Goal: Task Accomplishment & Management: Manage account settings

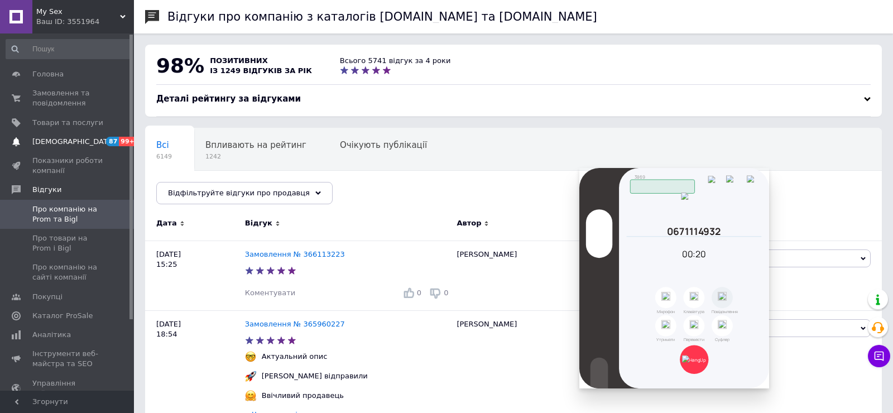
scroll to position [532, 0]
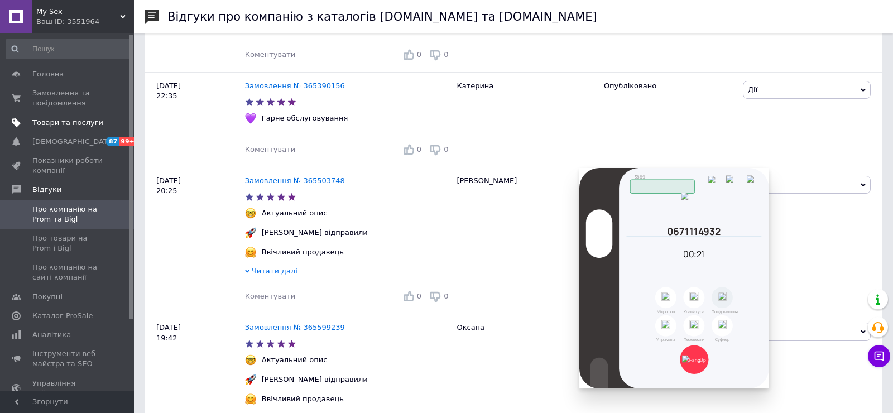
click at [61, 130] on link "Товари та послуги" at bounding box center [68, 122] width 137 height 19
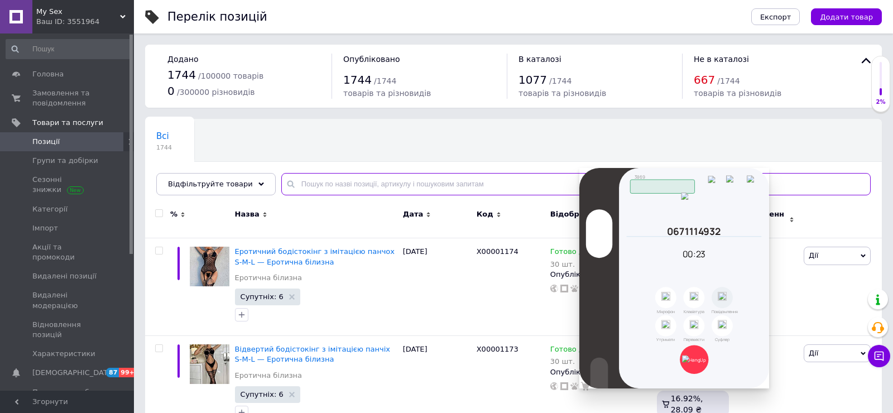
click at [319, 185] on input "text" at bounding box center [576, 184] width 590 height 22
paste input "X0000771"
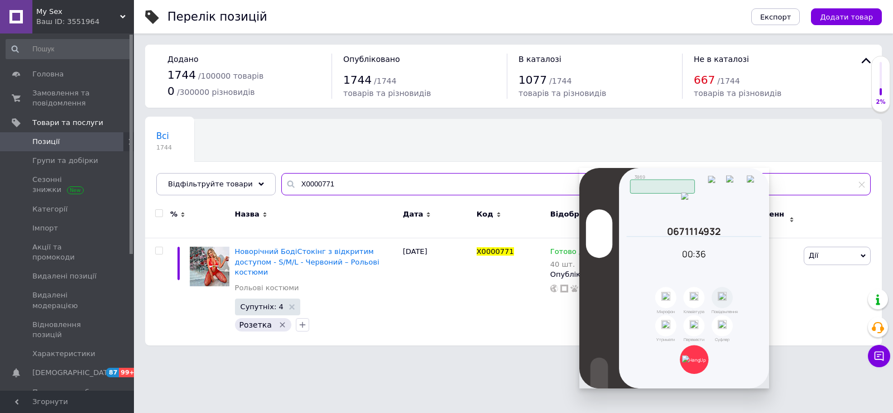
click at [347, 179] on input "X0000771" at bounding box center [576, 184] width 590 height 22
paste input "895"
click at [399, 192] on input "X0000895" at bounding box center [576, 184] width 590 height 22
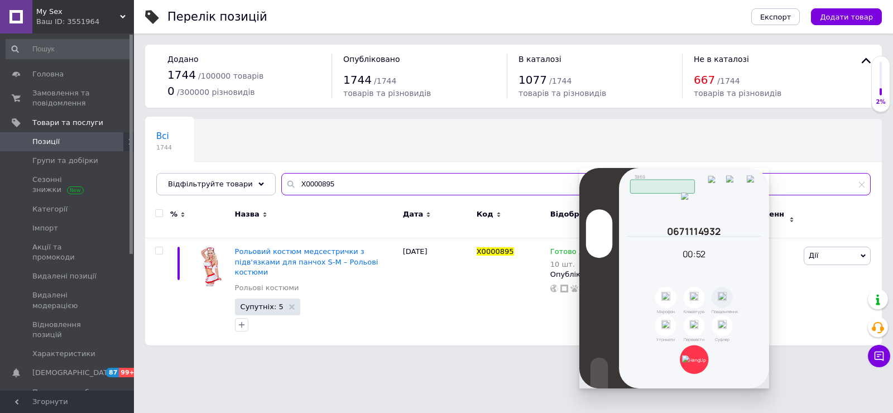
click at [399, 192] on input "X0000895" at bounding box center [576, 184] width 590 height 22
paste input "025-1"
type input "X0000025-1"
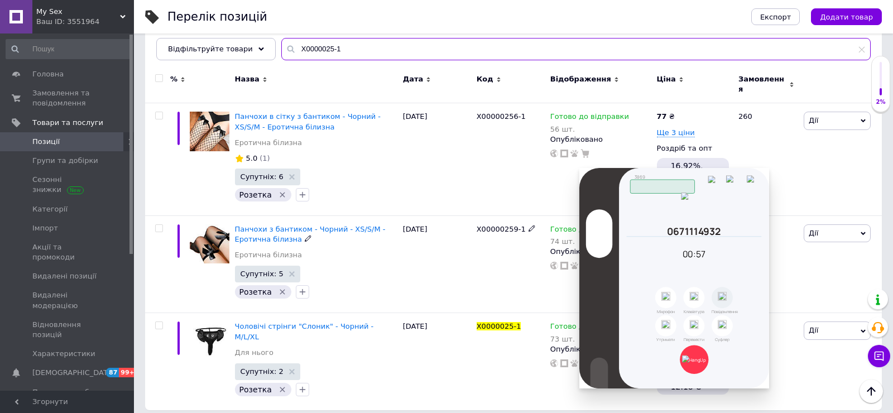
scroll to position [132, 0]
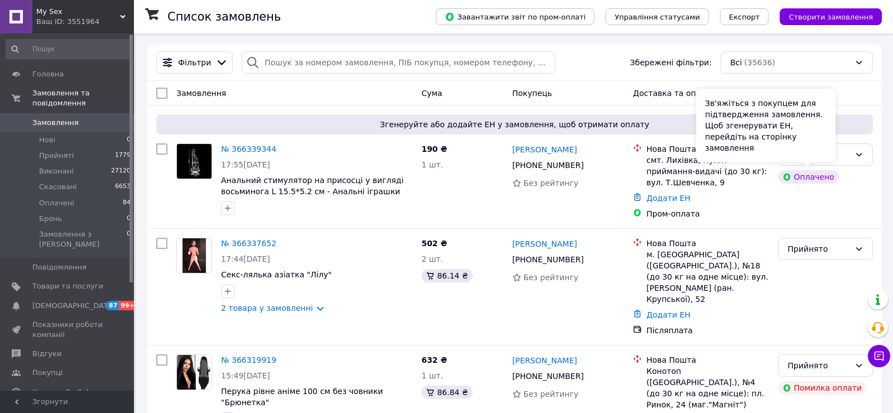
click at [824, 159] on div "Зв'яжіться з покупцем для підтвердження замовлення. Щоб згенерувати ЕН, перейді…" at bounding box center [766, 126] width 140 height 74
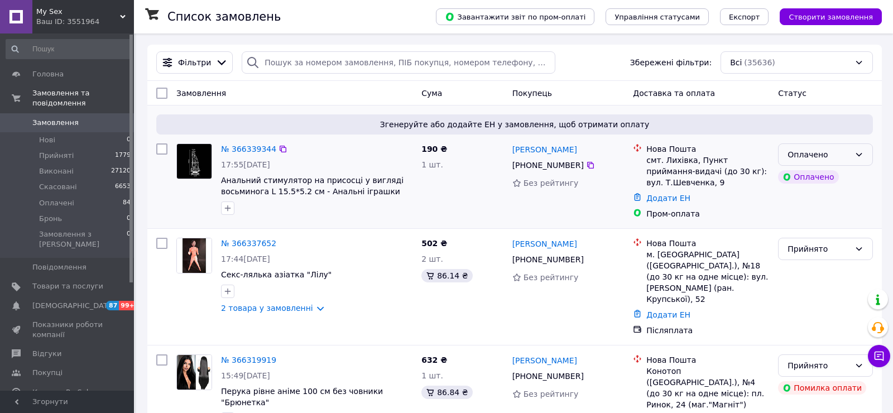
click at [858, 150] on icon at bounding box center [859, 154] width 9 height 9
click at [834, 180] on li "Прийнято" at bounding box center [826, 178] width 94 height 20
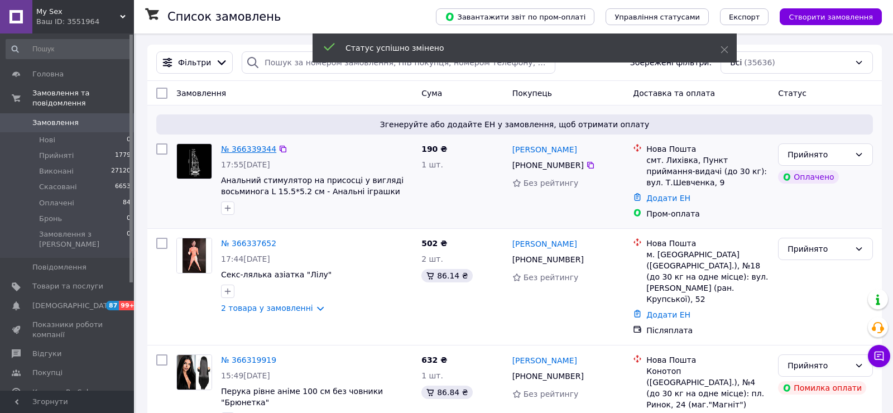
click at [251, 152] on link "№ 366339344" at bounding box center [248, 149] width 55 height 9
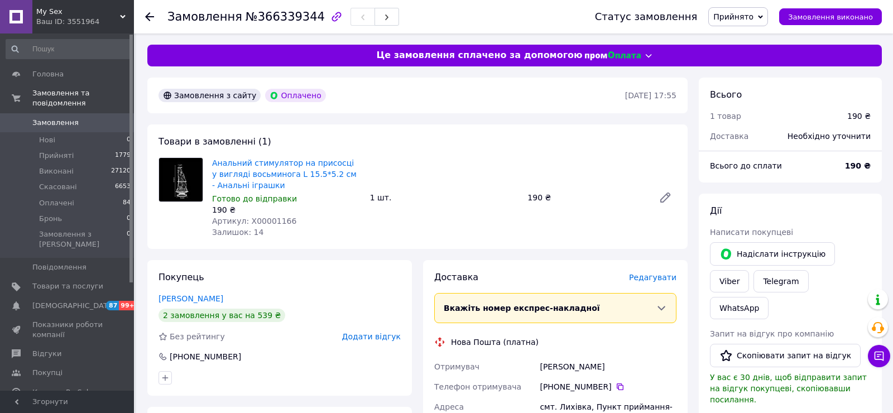
click at [661, 279] on span "Редагувати" at bounding box center [652, 277] width 47 height 9
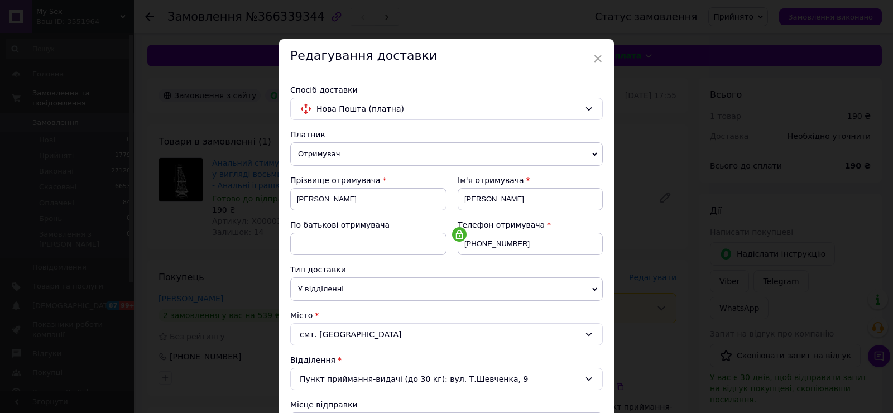
scroll to position [344, 0]
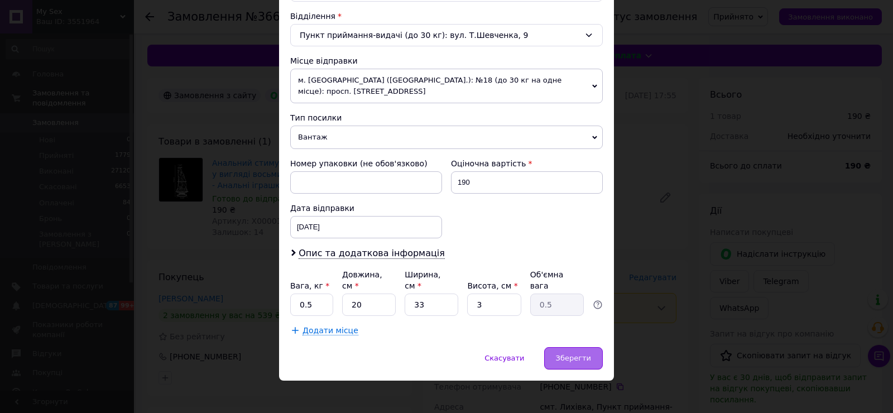
click at [580, 354] on span "Зберегти" at bounding box center [573, 358] width 35 height 8
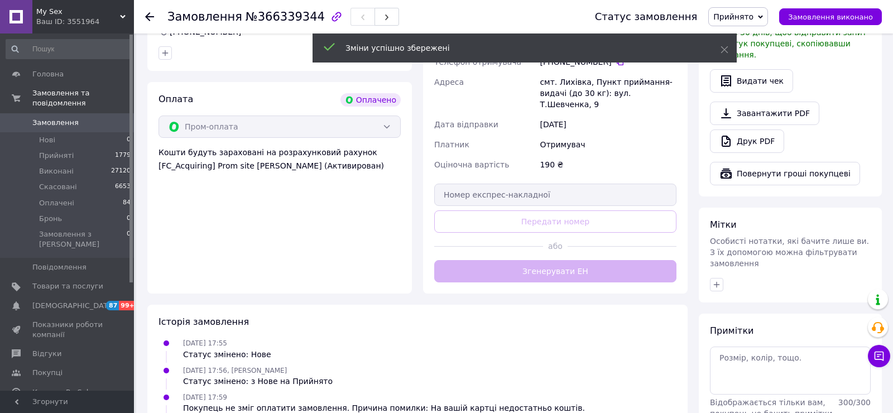
scroll to position [326, 0]
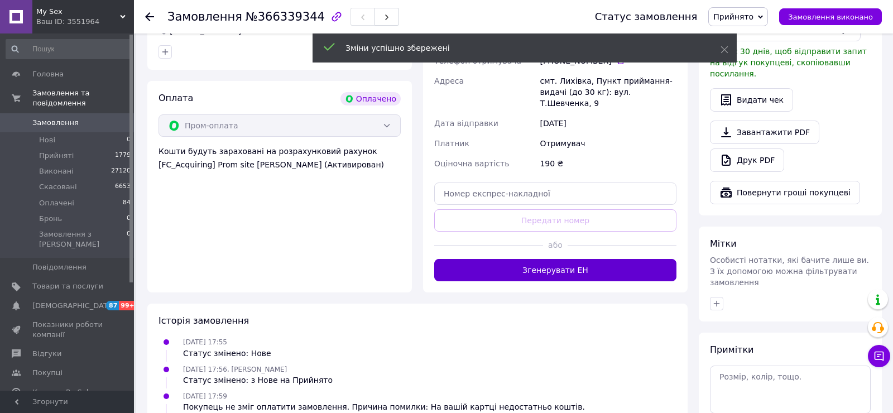
click at [556, 269] on button "Згенерувати ЕН" at bounding box center [555, 270] width 242 height 22
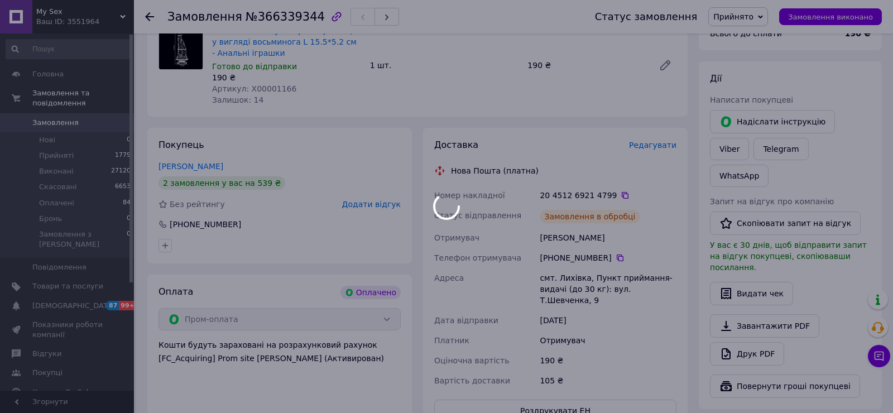
scroll to position [126, 0]
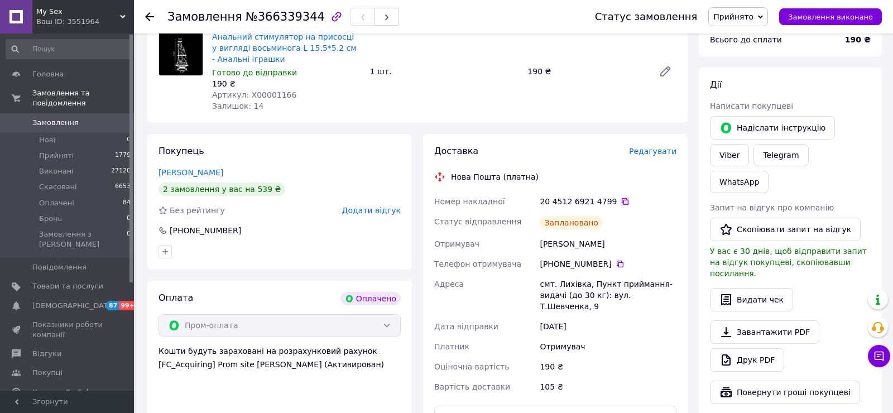
click at [621, 199] on icon at bounding box center [625, 201] width 9 height 9
click at [277, 95] on span "Артикул: X00001166" at bounding box center [254, 94] width 84 height 9
copy span "X00001166"
click at [622, 203] on icon at bounding box center [625, 201] width 7 height 7
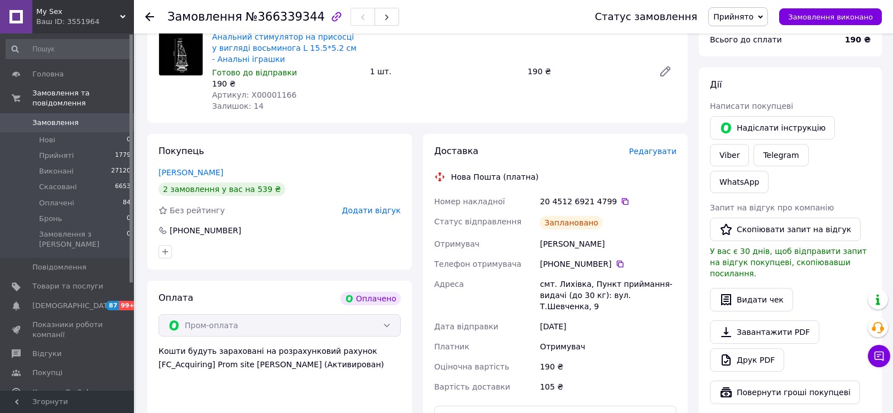
click at [71, 122] on span "Замовлення" at bounding box center [55, 123] width 46 height 10
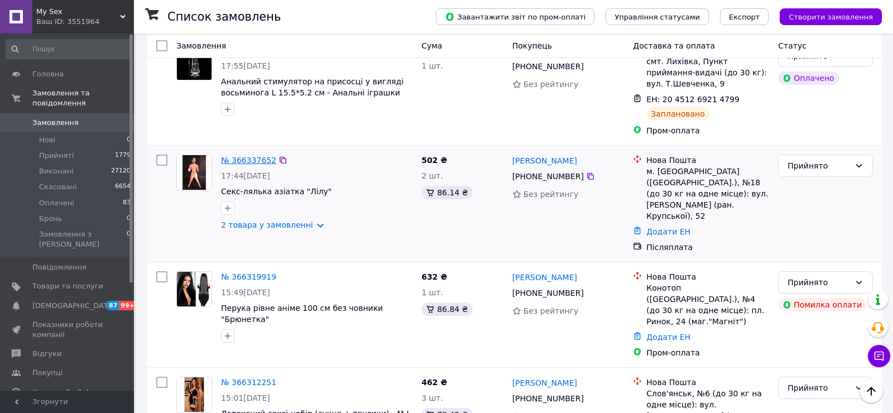
click at [253, 157] on link "№ 366337652" at bounding box center [248, 160] width 55 height 9
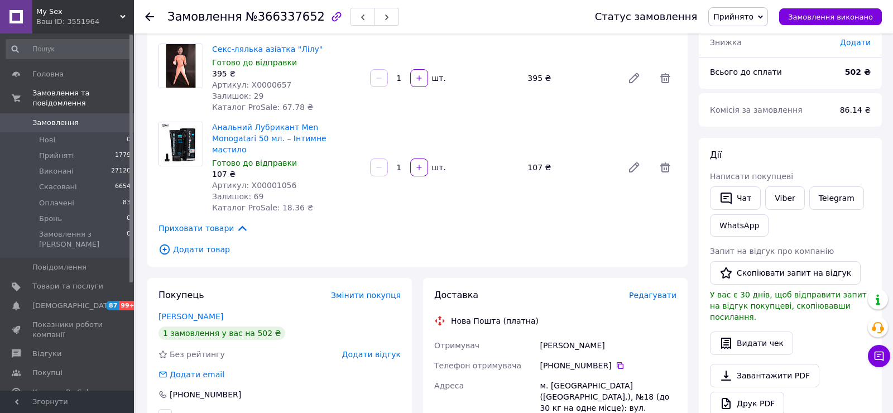
scroll to position [56, 0]
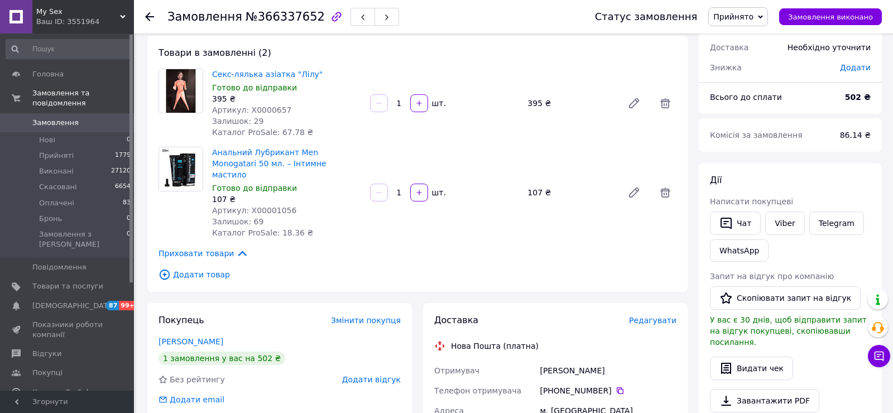
click at [269, 108] on span "Артикул: X0000657" at bounding box center [252, 110] width 80 height 9
copy span "X0000657"
click at [266, 206] on span "Артикул: X00001056" at bounding box center [254, 210] width 84 height 9
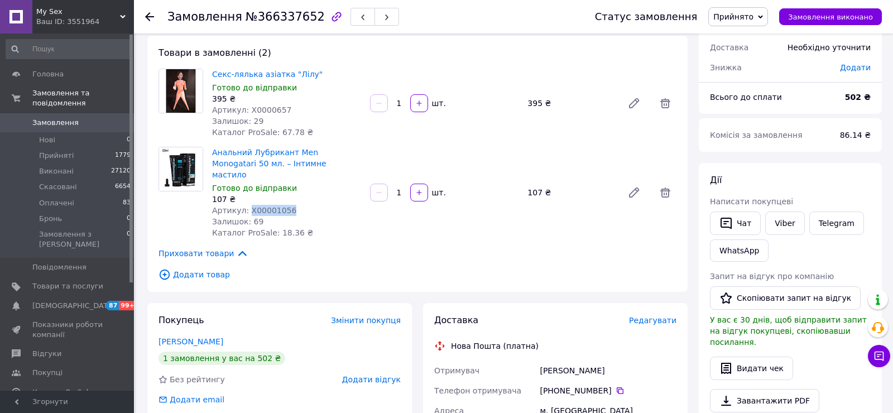
copy span "X00001056"
click at [665, 316] on span "Редагувати" at bounding box center [652, 320] width 47 height 9
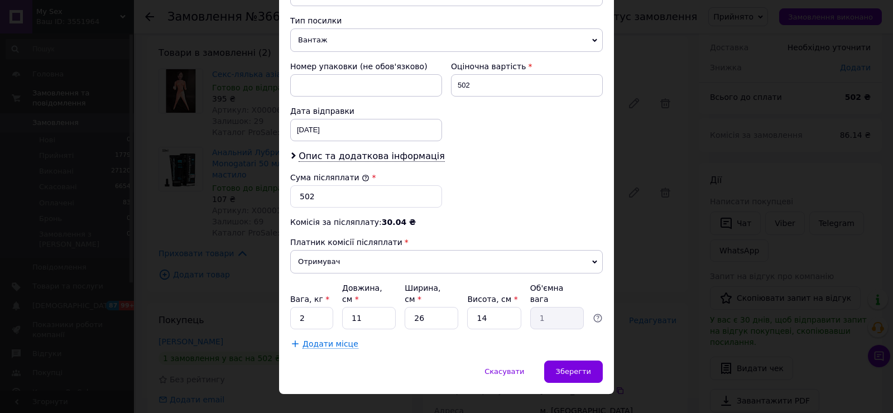
scroll to position [465, 0]
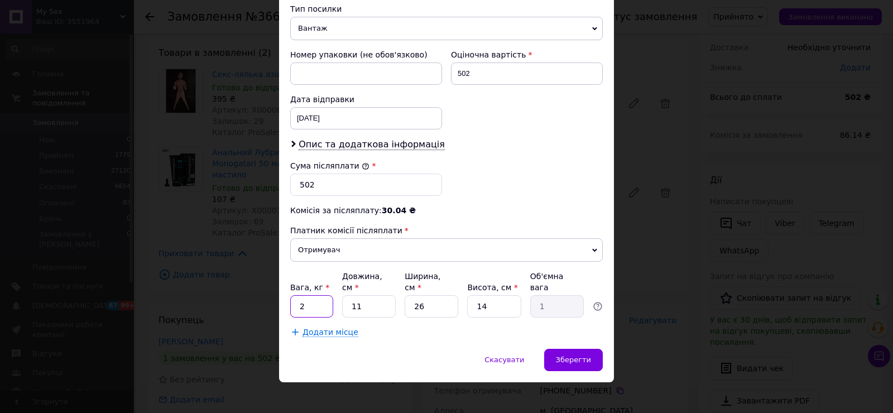
click at [321, 295] on input "2" at bounding box center [311, 306] width 43 height 22
type input "1"
click at [571, 356] on span "Зберегти" at bounding box center [573, 360] width 35 height 8
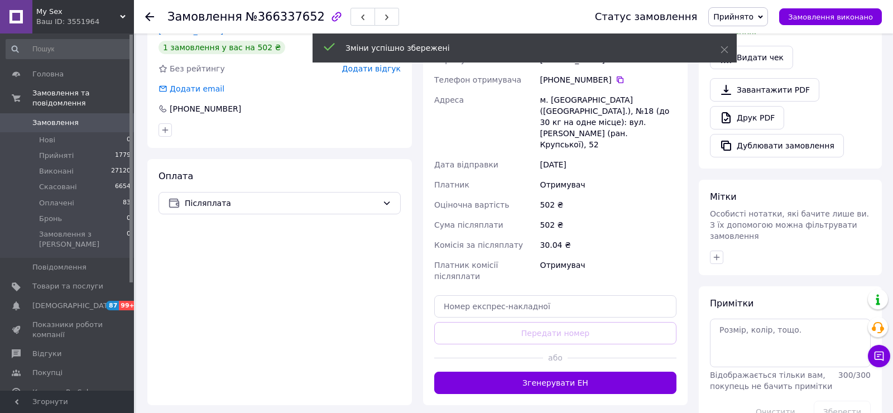
scroll to position [403, 0]
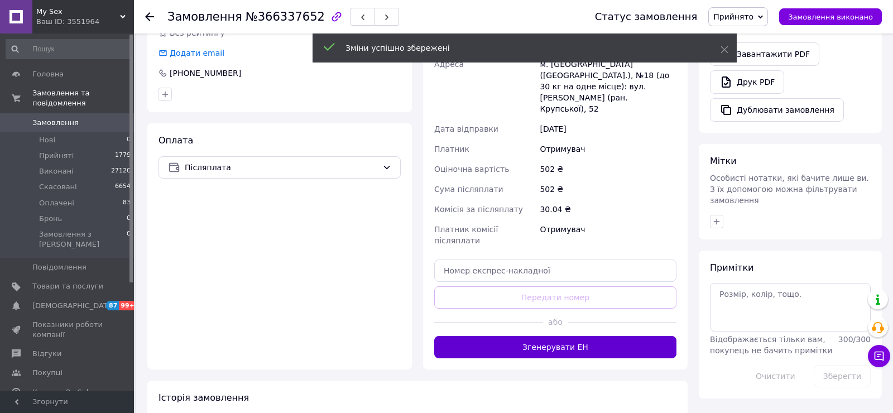
click at [566, 336] on button "Згенерувати ЕН" at bounding box center [555, 347] width 242 height 22
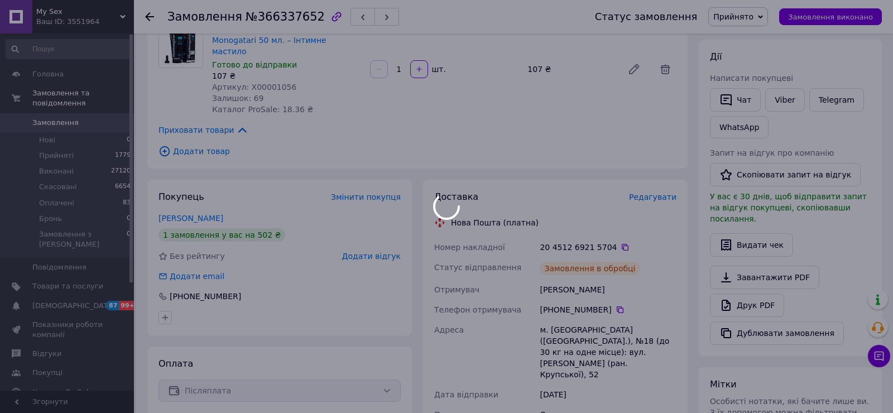
scroll to position [172, 0]
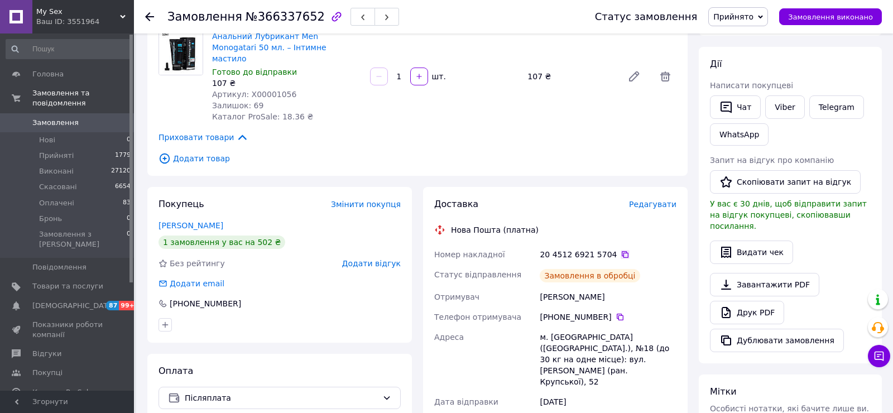
click at [622, 251] on icon at bounding box center [625, 254] width 7 height 7
click at [76, 128] on link "Замовлення 0" at bounding box center [68, 122] width 137 height 19
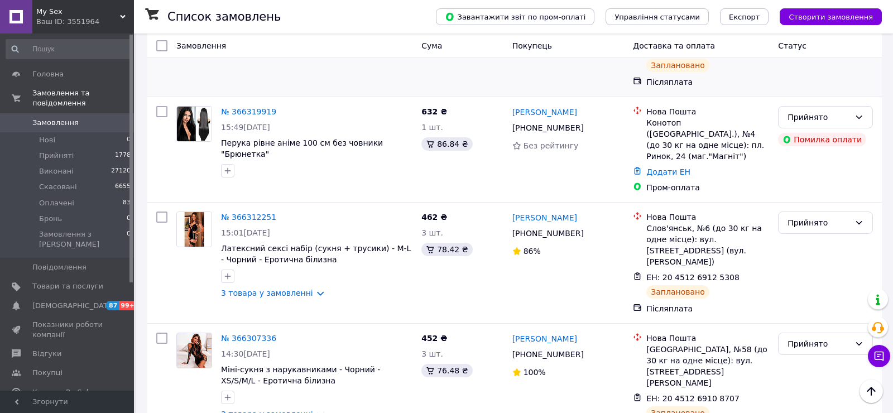
scroll to position [283, 0]
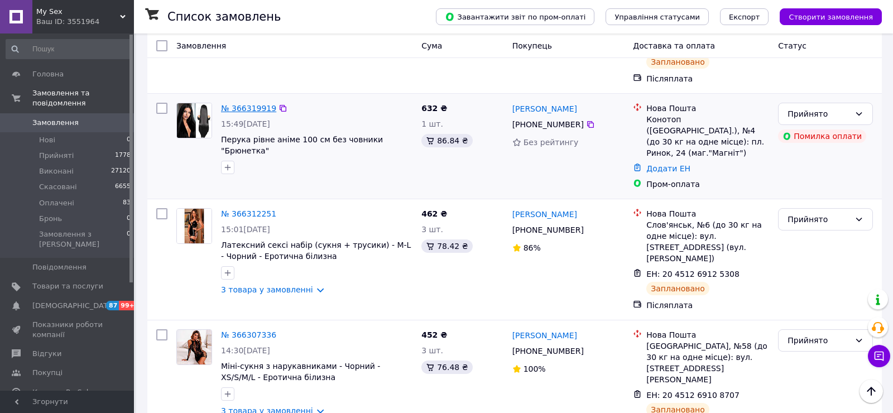
click at [265, 104] on link "№ 366319919" at bounding box center [248, 108] width 55 height 9
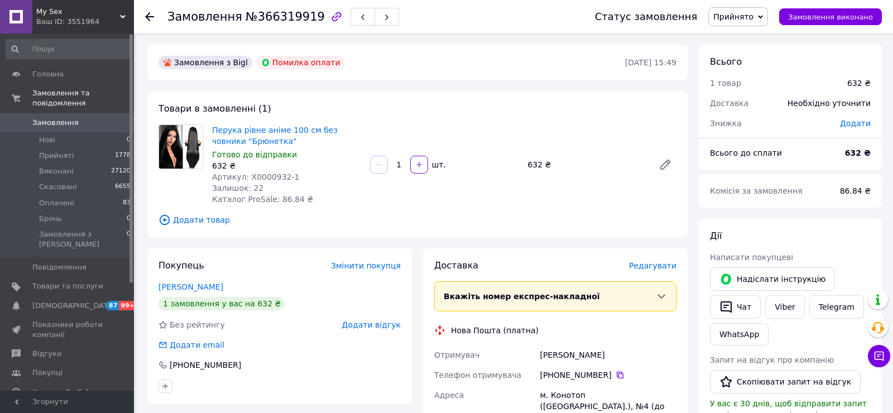
click at [95, 128] on link "Замовлення 0" at bounding box center [68, 122] width 137 height 19
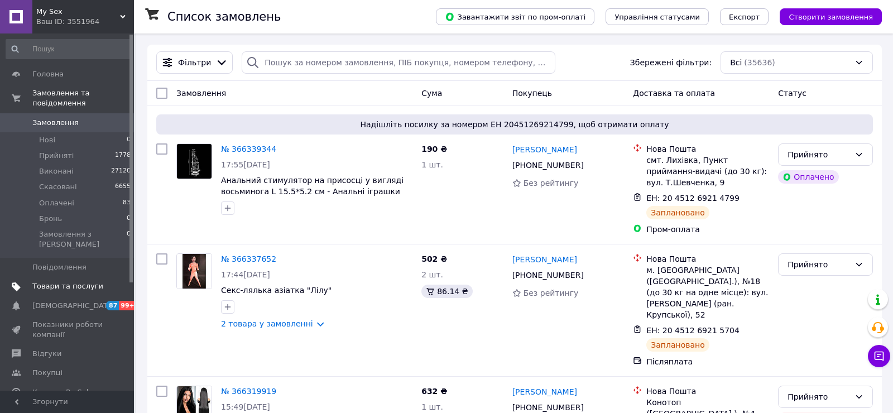
click at [60, 281] on span "Товари та послуги" at bounding box center [67, 286] width 71 height 10
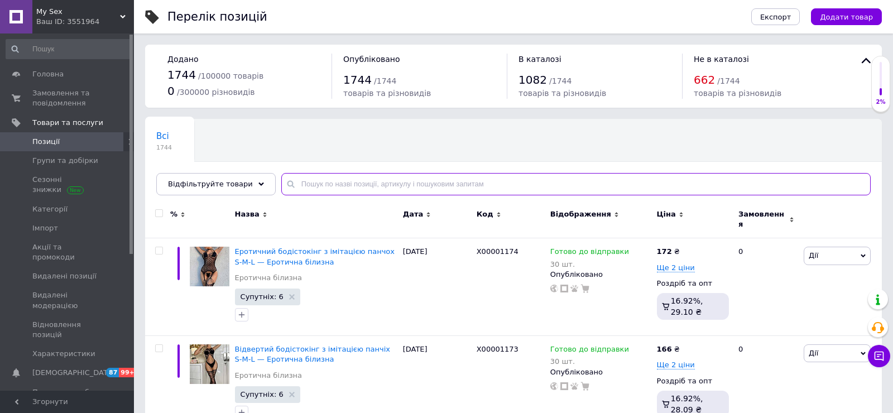
click at [339, 190] on input "text" at bounding box center [576, 184] width 590 height 22
paste input "0000913"
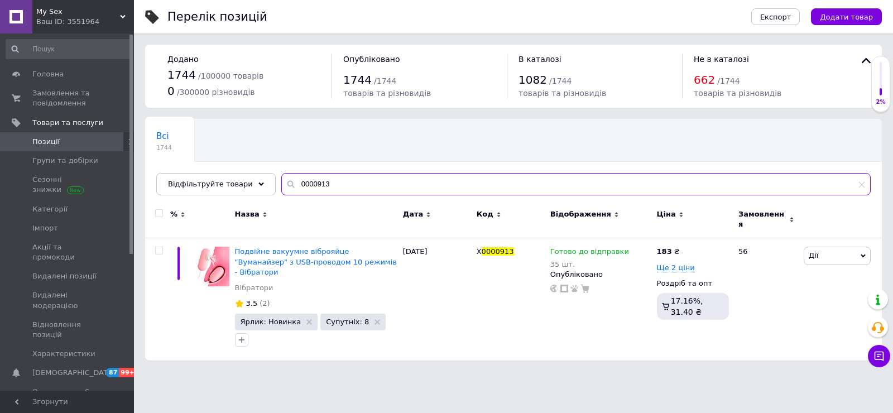
click at [337, 181] on input "0000913" at bounding box center [576, 184] width 590 height 22
paste input "710-8"
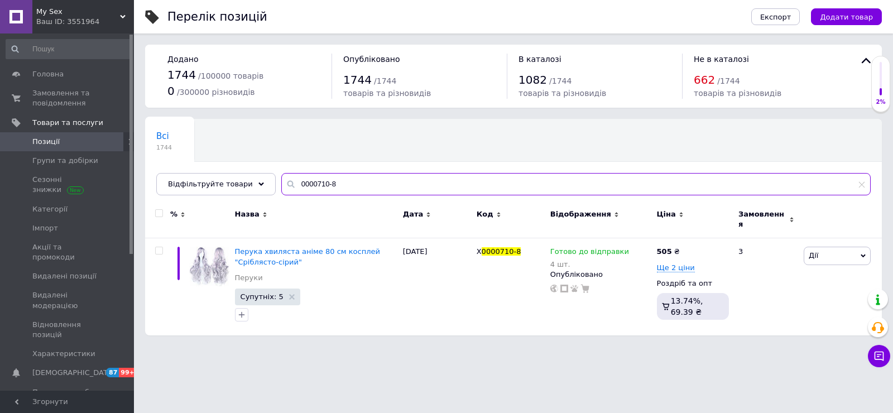
click at [358, 190] on input "0000710-8" at bounding box center [576, 184] width 590 height 22
paste input "863-1"
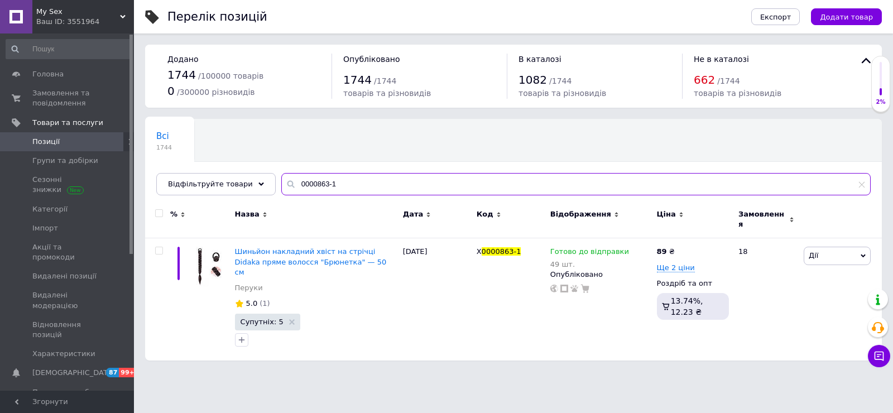
click at [386, 189] on input "0000863-1" at bounding box center [576, 184] width 590 height 22
paste input "382"
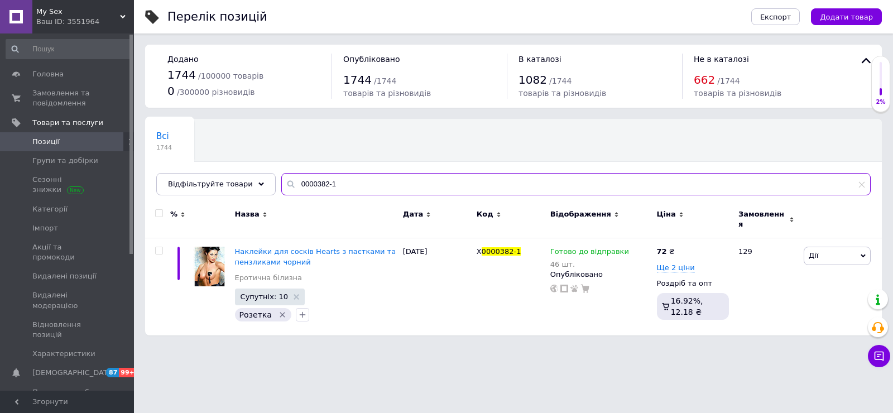
type input "0000382-1"
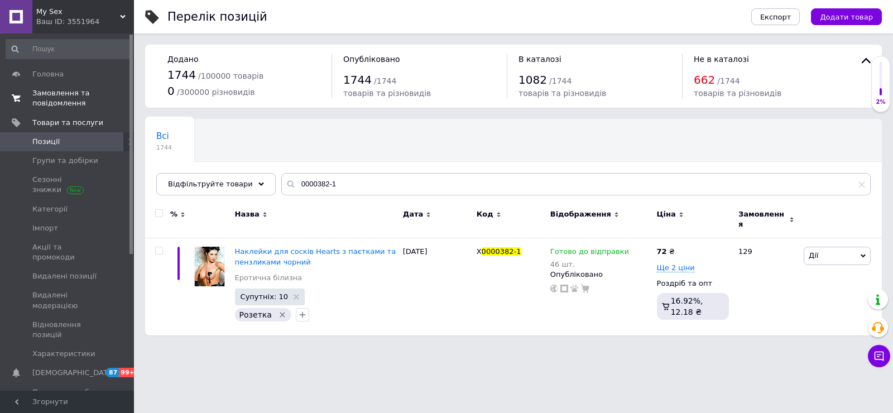
click at [70, 99] on span "Замовлення та повідомлення" at bounding box center [67, 98] width 71 height 20
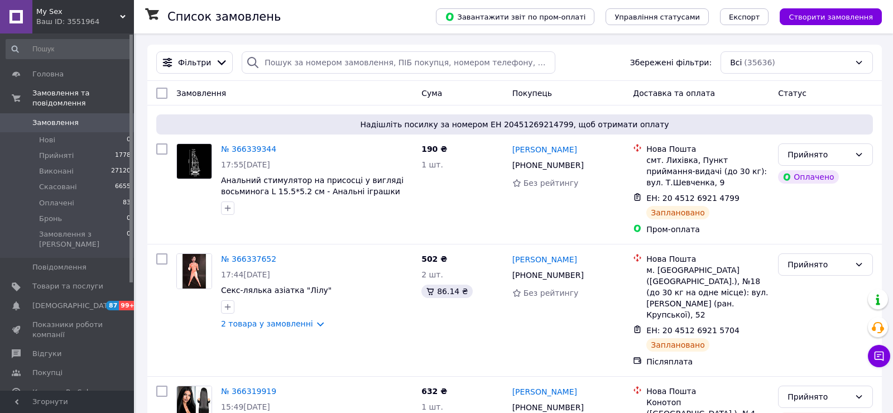
click at [50, 120] on span "Замовлення" at bounding box center [55, 123] width 46 height 10
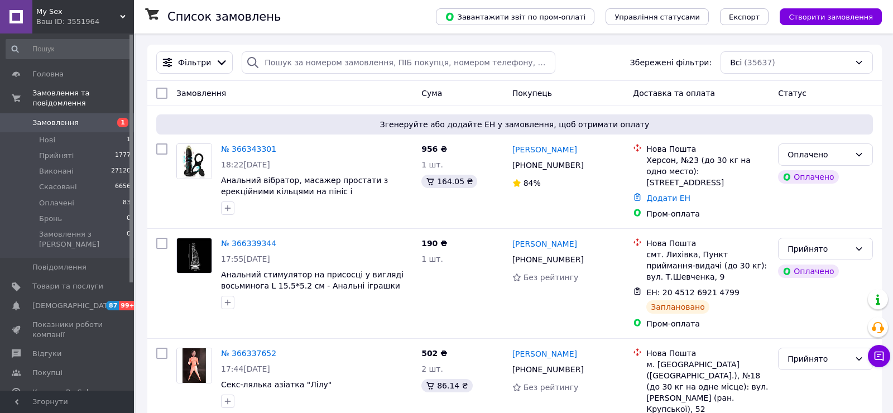
click at [90, 119] on span "Замовлення" at bounding box center [67, 123] width 71 height 10
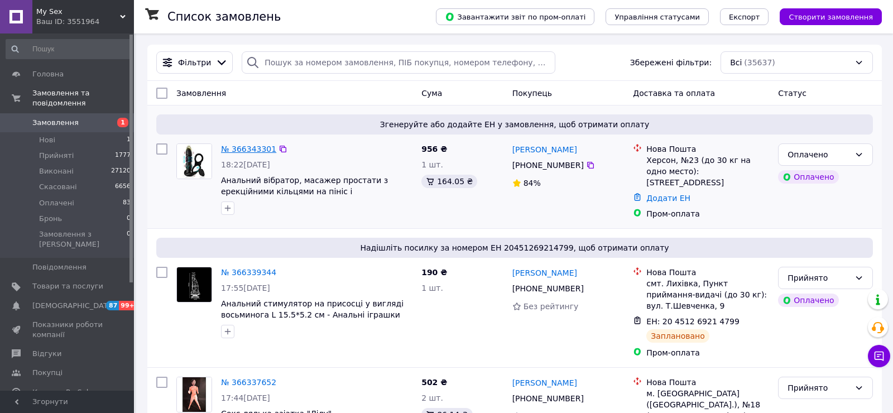
click at [239, 149] on link "№ 366343301" at bounding box center [248, 149] width 55 height 9
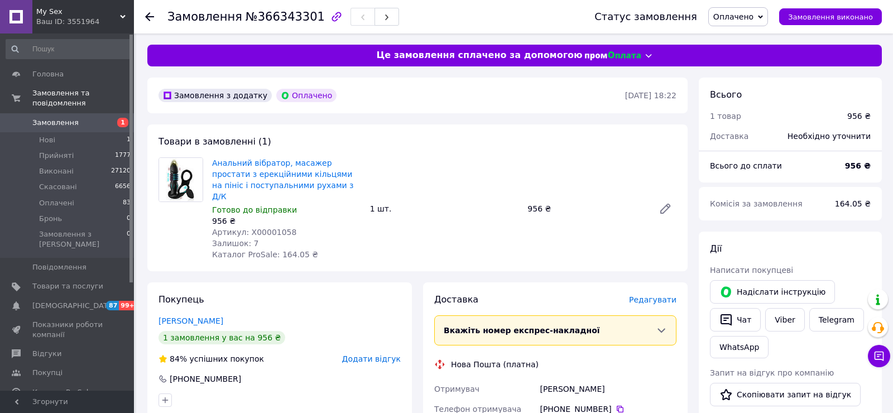
click at [750, 12] on span "Оплачено" at bounding box center [734, 16] width 40 height 9
click at [746, 35] on li "Прийнято" at bounding box center [738, 39] width 59 height 17
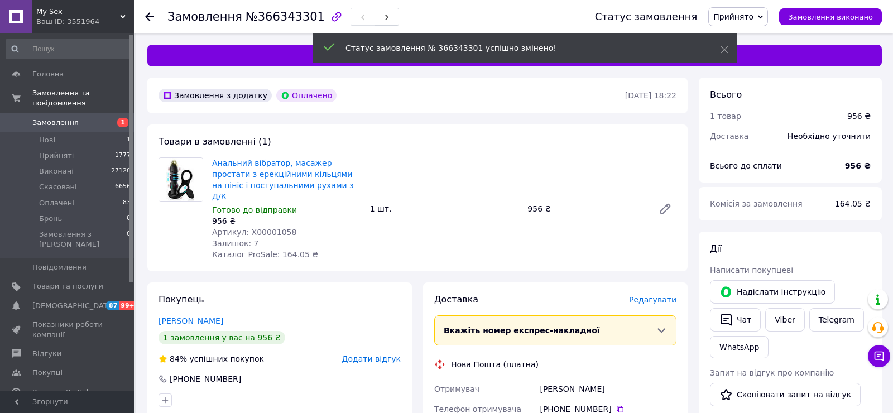
click at [276, 228] on span "Артикул: X00001058" at bounding box center [254, 232] width 84 height 9
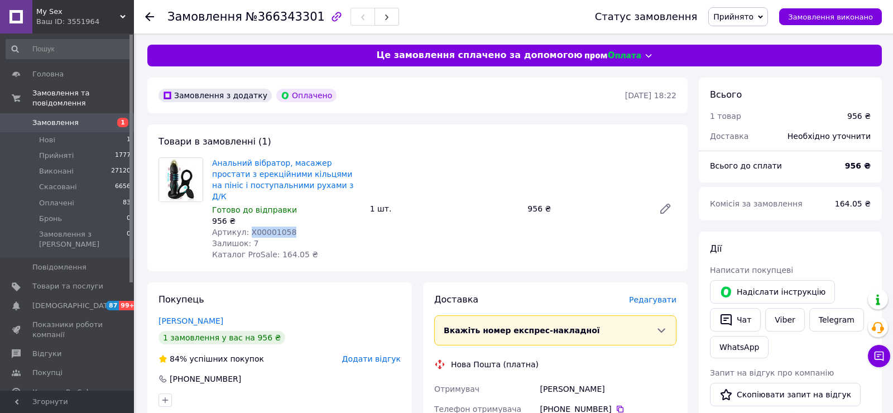
copy span "X00001058"
click at [653, 295] on span "Редагувати" at bounding box center [652, 299] width 47 height 9
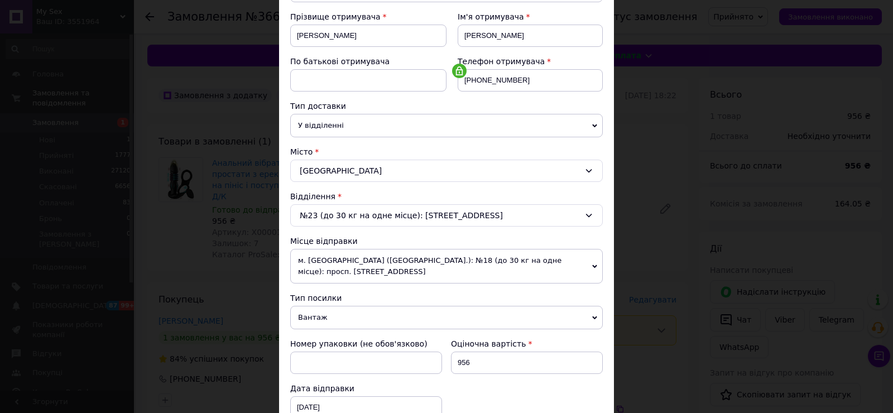
scroll to position [344, 0]
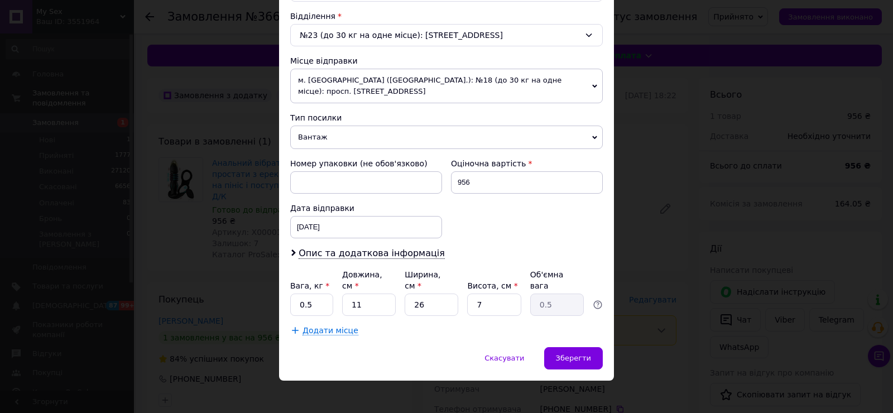
click at [587, 338] on div "Спосіб доставки Нова Пошта (платна) Платник Отримувач Відправник Прізвище отрим…" at bounding box center [446, 38] width 335 height 618
click at [585, 354] on span "Зберегти" at bounding box center [573, 358] width 35 height 8
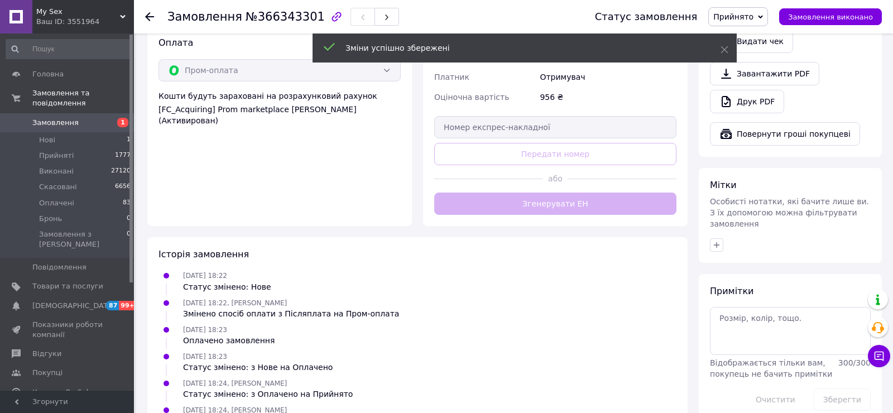
scroll to position [481, 0]
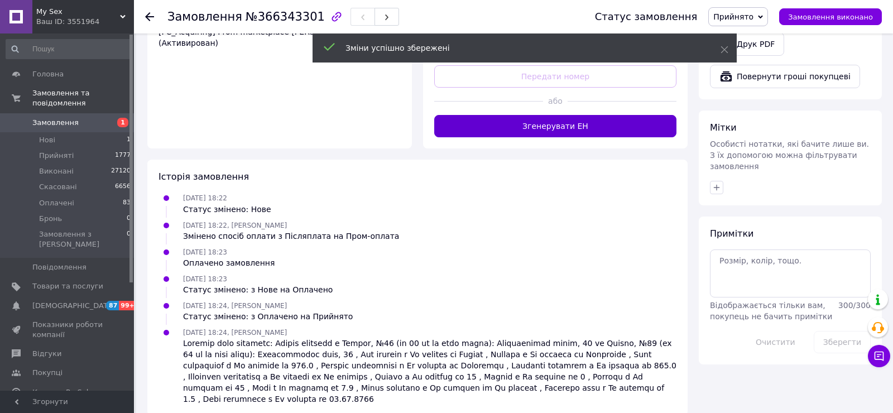
click at [560, 120] on button "Згенерувати ЕН" at bounding box center [555, 126] width 242 height 22
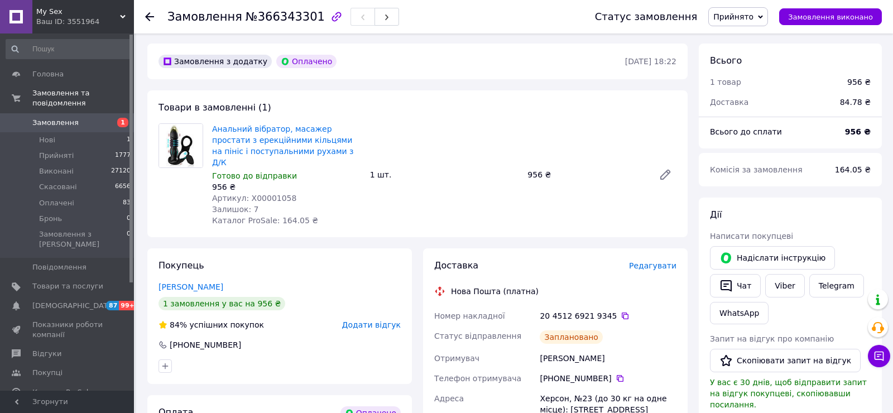
scroll to position [0, 0]
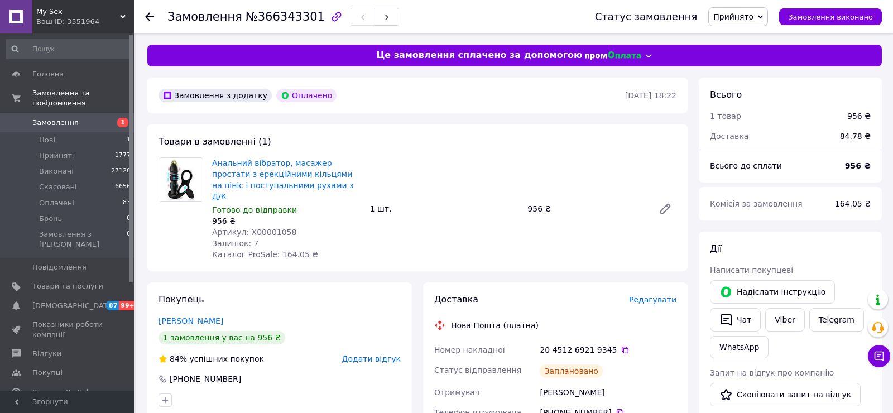
click at [279, 18] on span "№366343301" at bounding box center [285, 16] width 79 height 13
copy span "366343301"
click at [621, 346] on icon at bounding box center [625, 350] width 9 height 9
click at [66, 349] on span "Відгуки" at bounding box center [67, 354] width 71 height 10
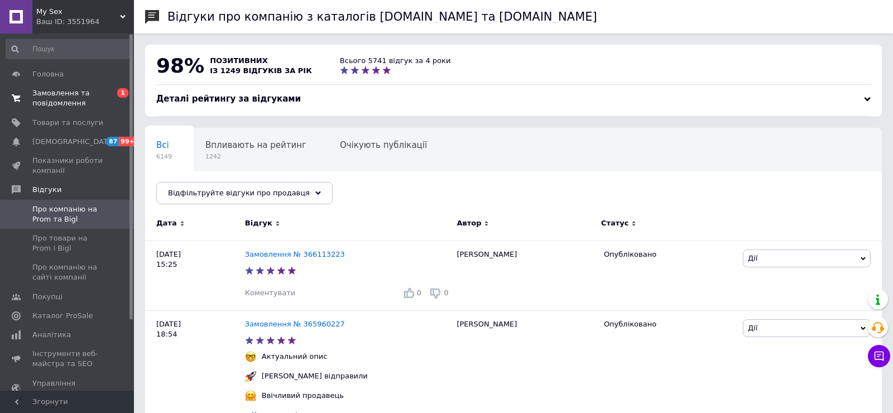
click at [97, 93] on span "Замовлення та повідомлення" at bounding box center [67, 98] width 71 height 20
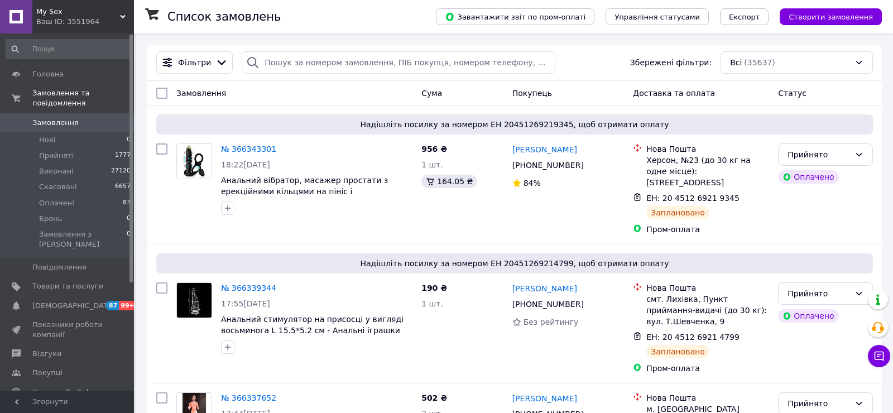
click at [88, 127] on span "Замовлення" at bounding box center [67, 123] width 71 height 10
